Goal: Find specific page/section: Find specific page/section

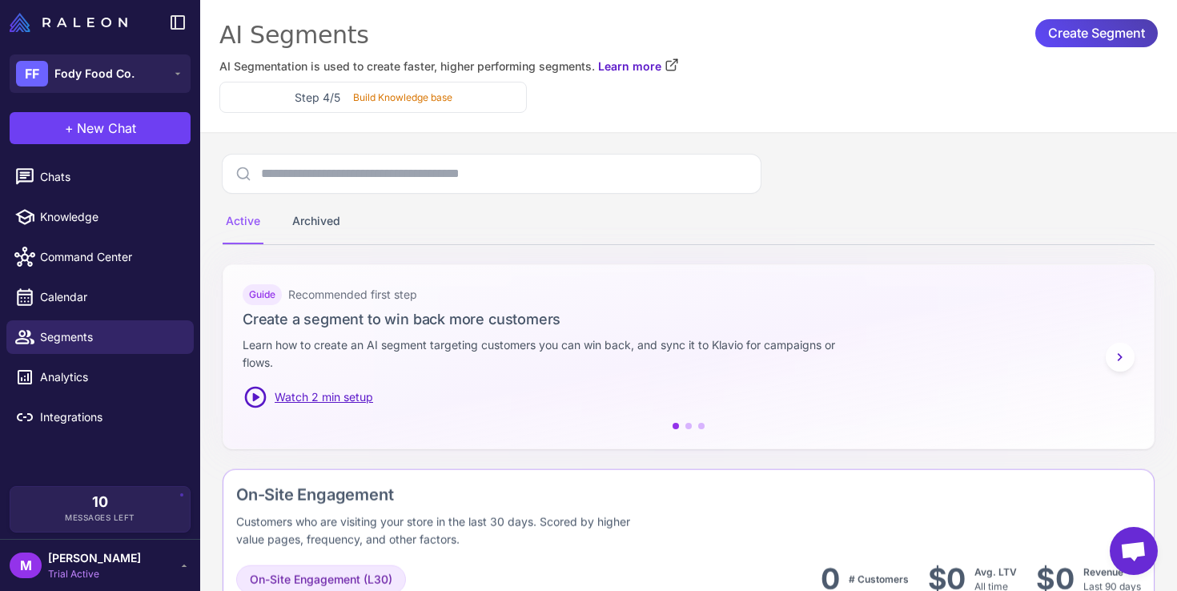
scroll to position [841, 0]
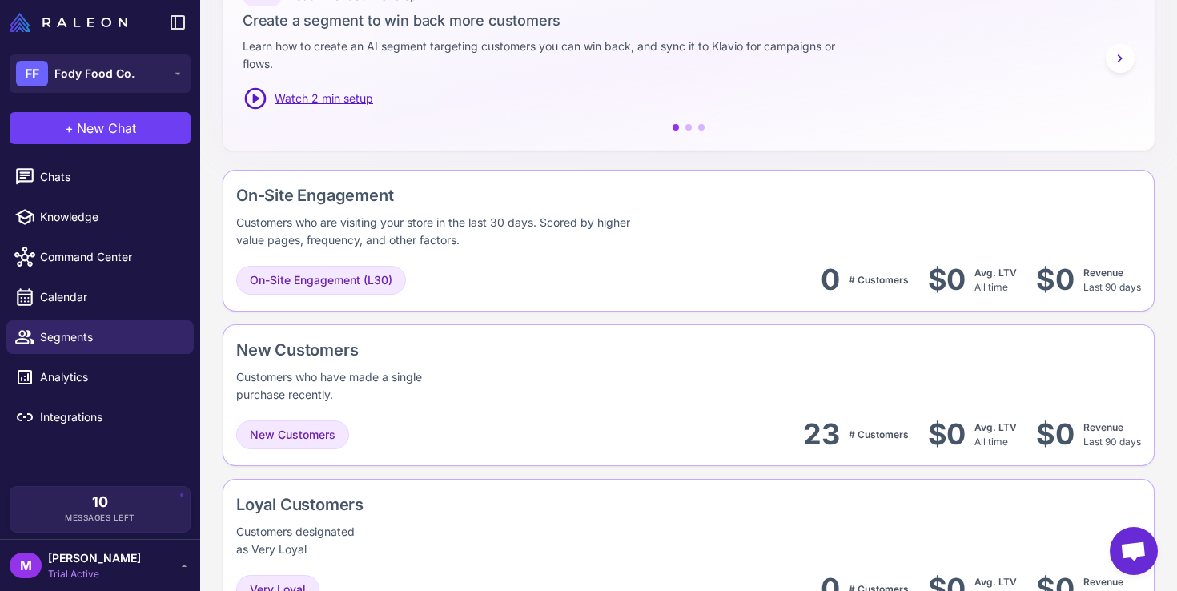
scroll to position [401, 0]
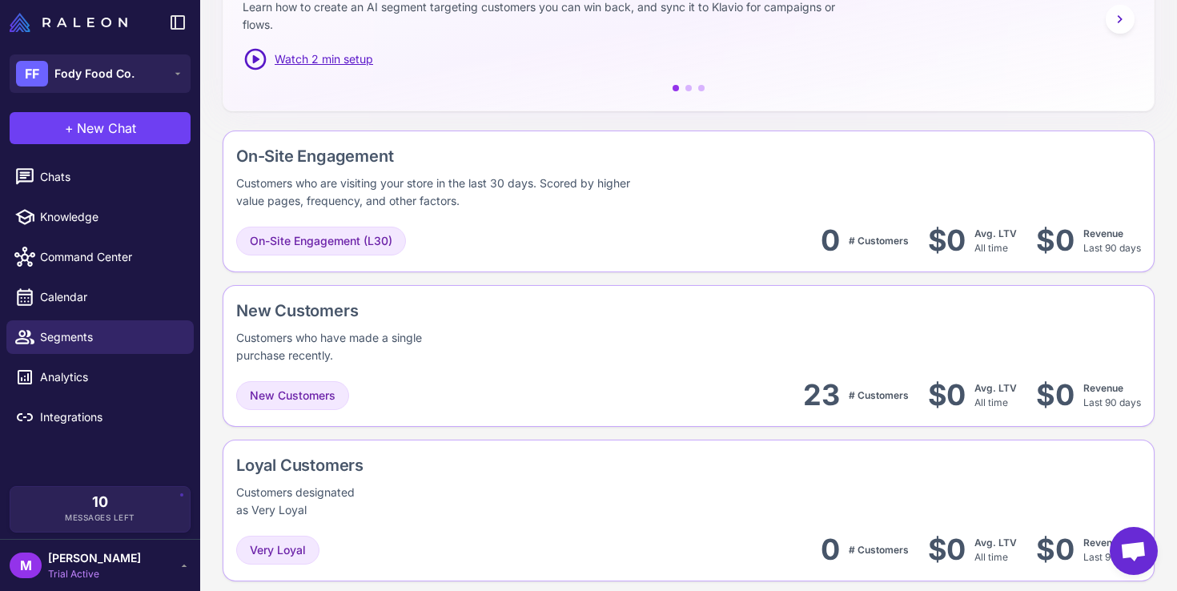
scroll to position [413, 0]
